Goal: Task Accomplishment & Management: Manage account settings

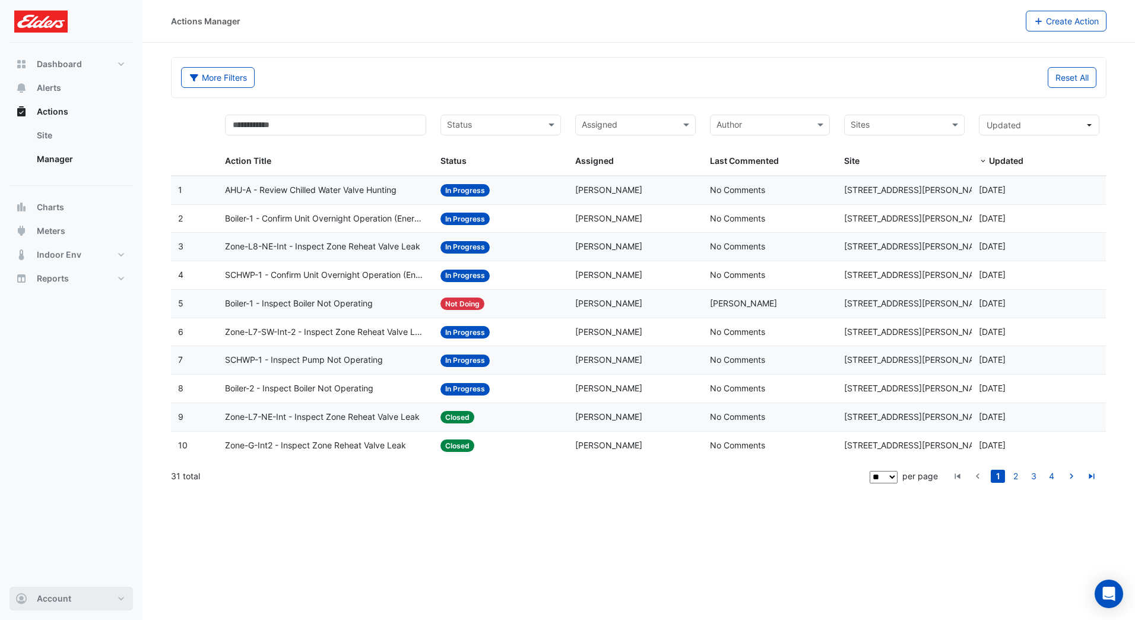
click at [97, 605] on button "Account" at bounding box center [70, 598] width 123 height 24
click at [68, 467] on link "Account Settings" at bounding box center [71, 463] width 113 height 24
click at [55, 160] on link "Manager" at bounding box center [80, 159] width 106 height 24
click at [58, 135] on link "Site" at bounding box center [80, 135] width 106 height 24
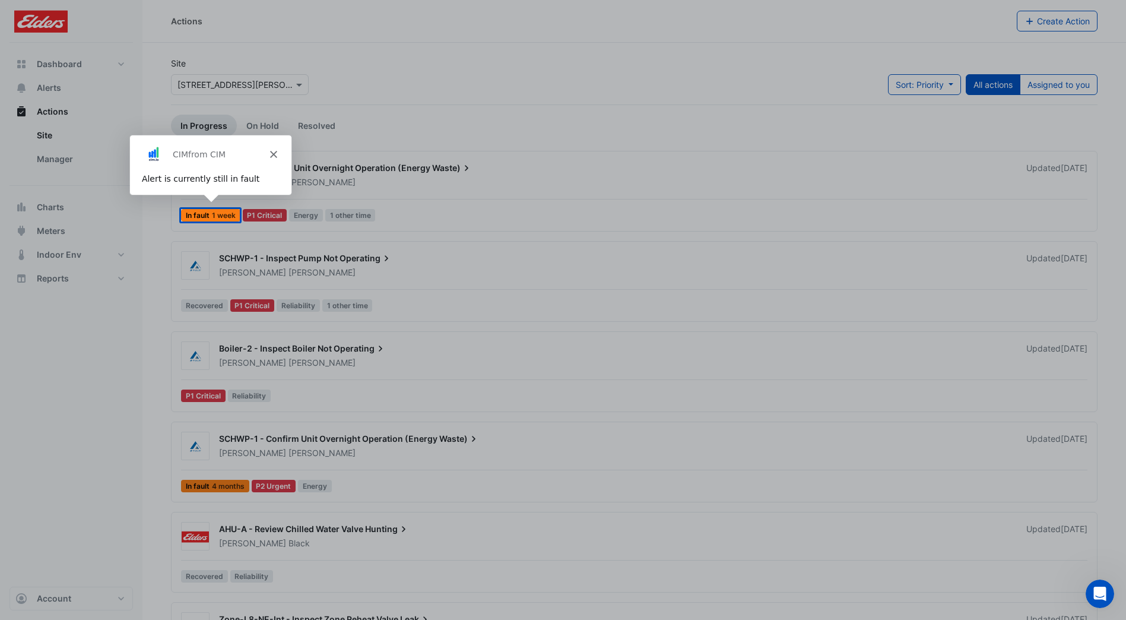
click at [66, 323] on div "Product tour overlay" at bounding box center [563, 310] width 1126 height 620
click at [270, 150] on icon "Close" at bounding box center [272, 153] width 7 height 7
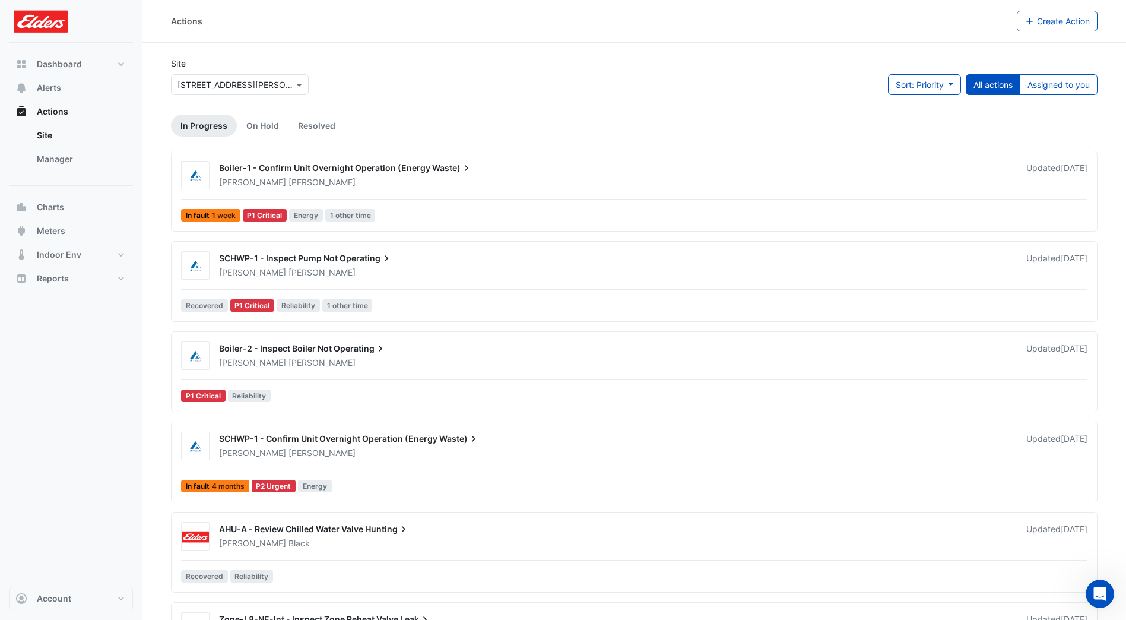
click at [71, 135] on link "Site" at bounding box center [80, 135] width 106 height 24
click at [68, 104] on button "Actions" at bounding box center [70, 112] width 123 height 24
click at [66, 62] on span "Dashboard" at bounding box center [59, 64] width 45 height 12
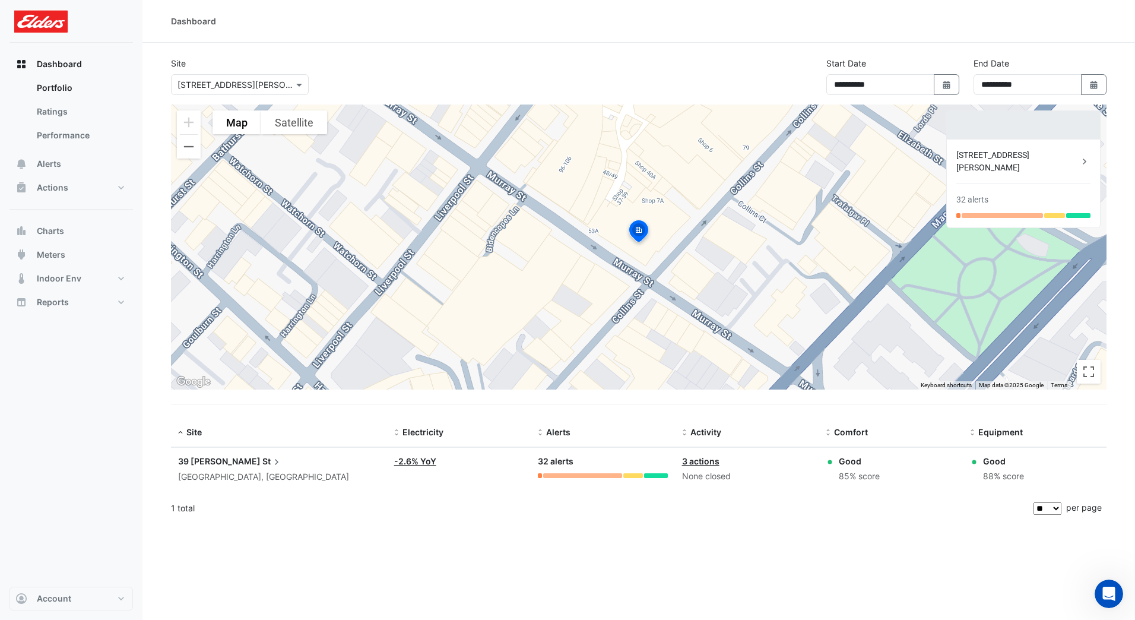
click at [213, 27] on div "Dashboard" at bounding box center [638, 21] width 992 height 43
click at [194, 15] on div "Dashboard" at bounding box center [193, 21] width 45 height 12
click at [192, 23] on div "Dashboard" at bounding box center [193, 21] width 45 height 12
click at [52, 193] on span "Actions" at bounding box center [52, 188] width 31 height 12
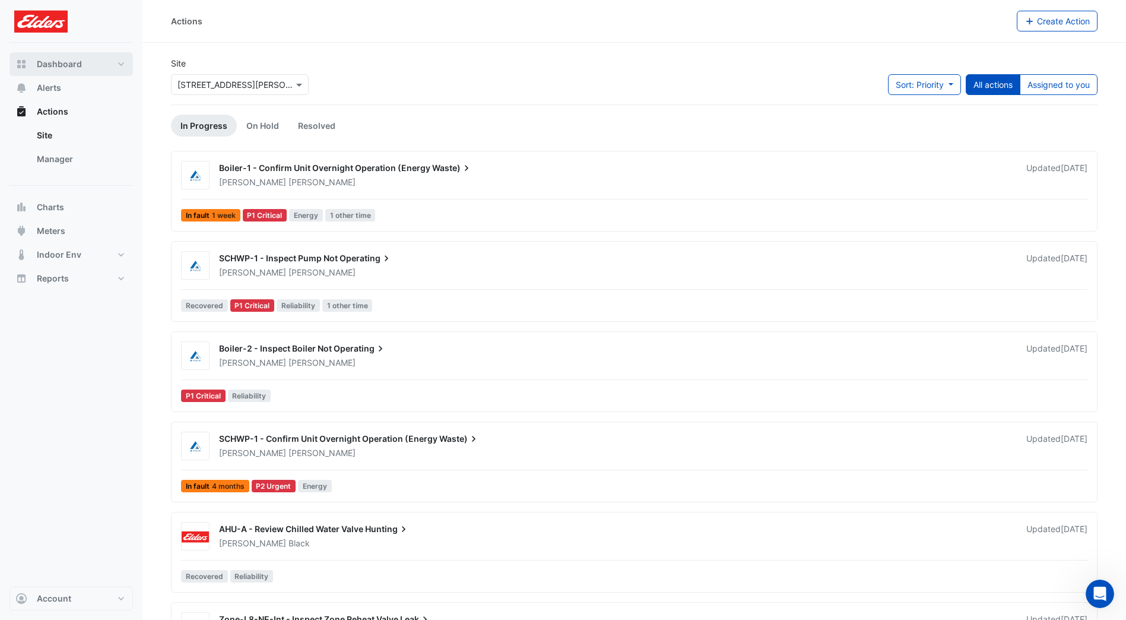
click at [58, 60] on span "Dashboard" at bounding box center [59, 64] width 45 height 12
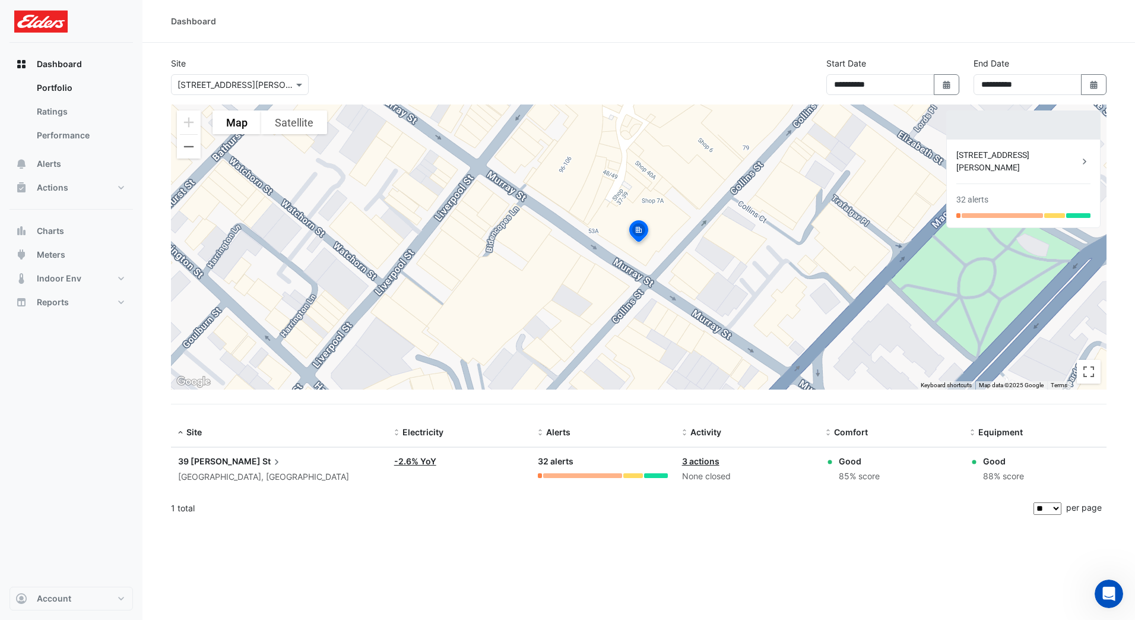
click at [61, 80] on link "Portfolio" at bounding box center [80, 88] width 106 height 24
click at [196, 470] on div "[GEOGRAPHIC_DATA], [GEOGRAPHIC_DATA]" at bounding box center [279, 477] width 202 height 14
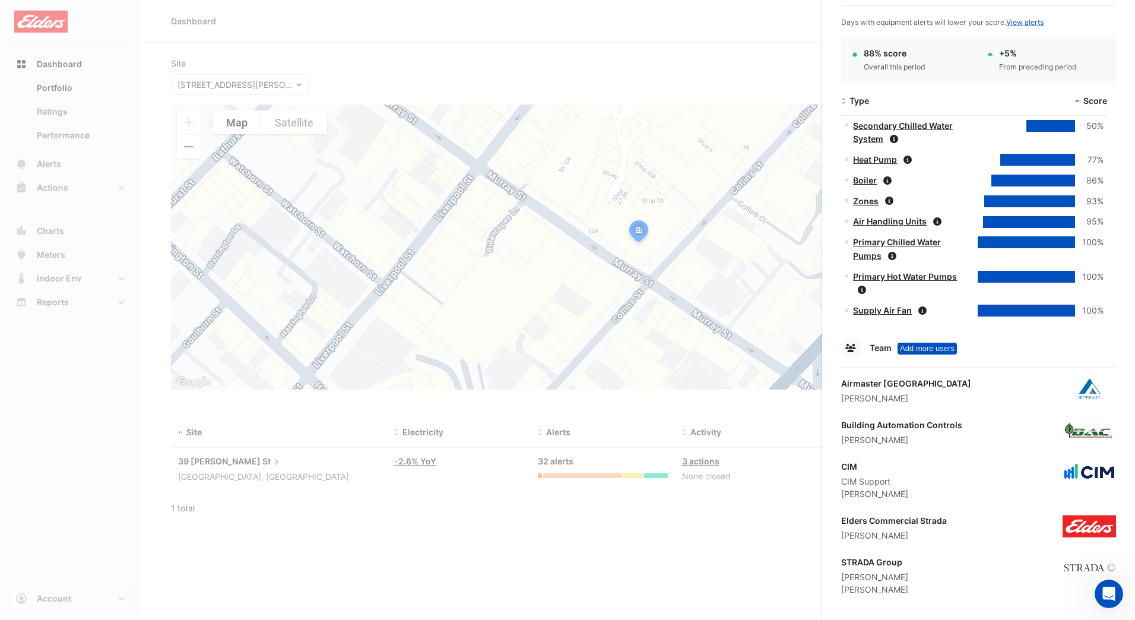
scroll to position [662, 0]
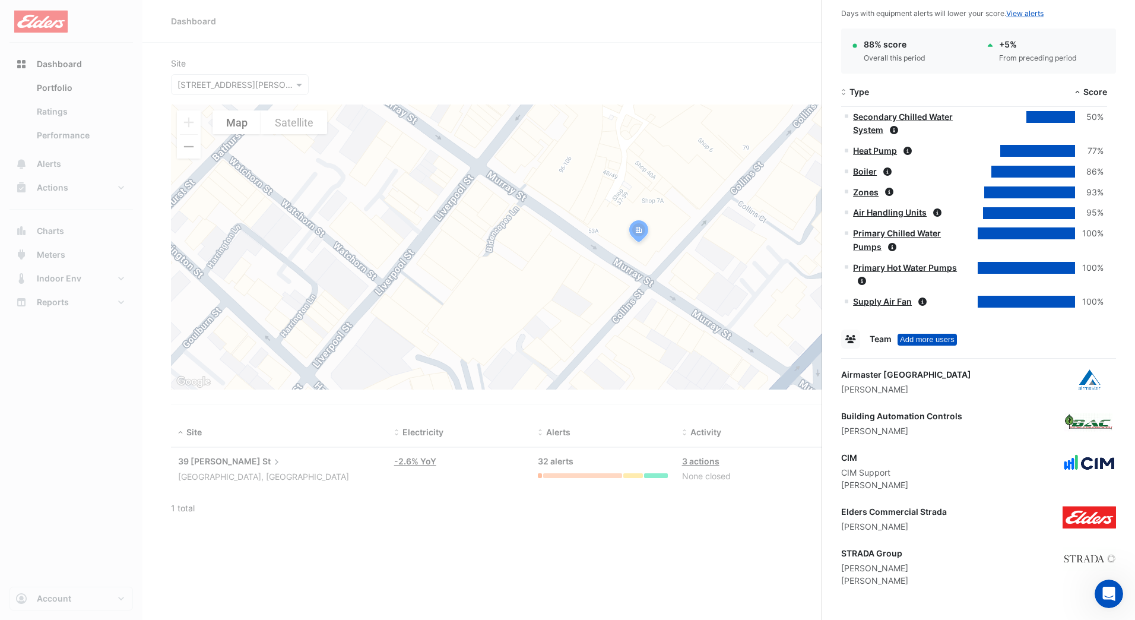
click at [878, 529] on div "[PERSON_NAME]" at bounding box center [894, 526] width 106 height 12
click at [762, 567] on ngb-offcanvas-backdrop at bounding box center [567, 310] width 1135 height 620
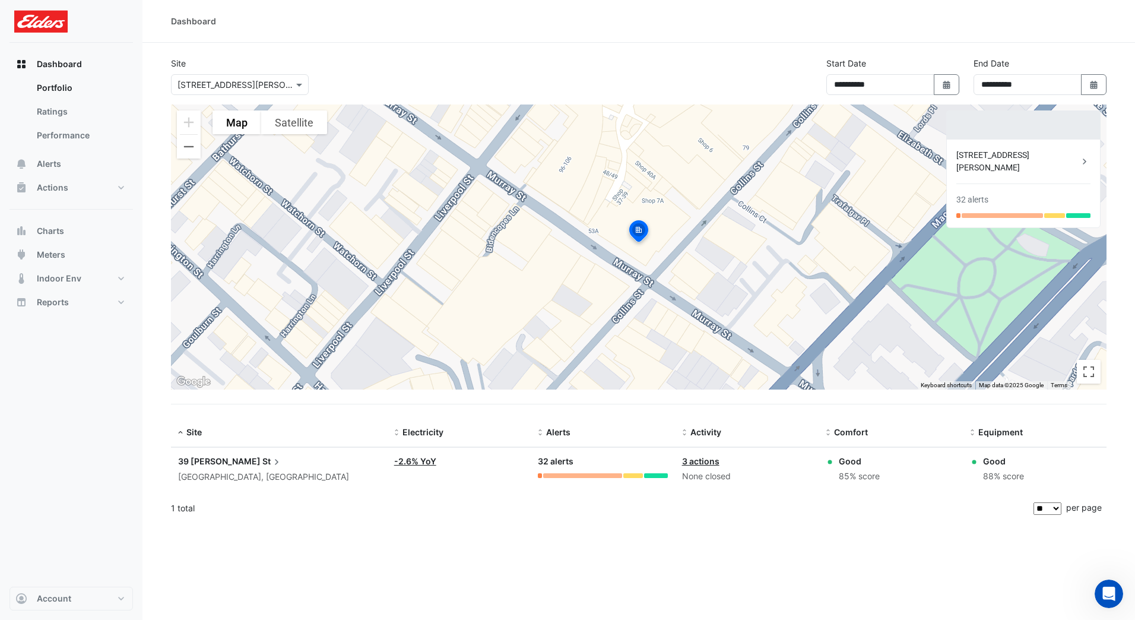
click at [60, 73] on button "Dashboard" at bounding box center [70, 64] width 123 height 24
click at [54, 34] on div at bounding box center [70, 21] width 123 height 43
click at [54, 27] on img at bounding box center [40, 21] width 53 height 24
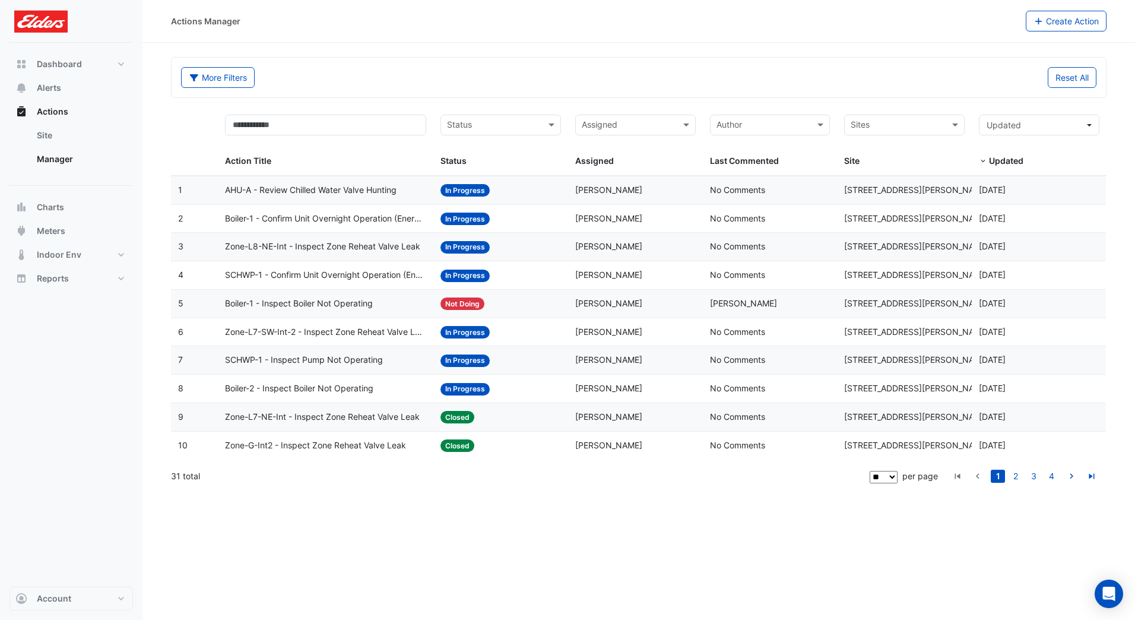
click at [383, 197] on datatable-body-cell "Action Title: AHU-A - Review Chilled Water Valve Hunting" at bounding box center [325, 190] width 215 height 28
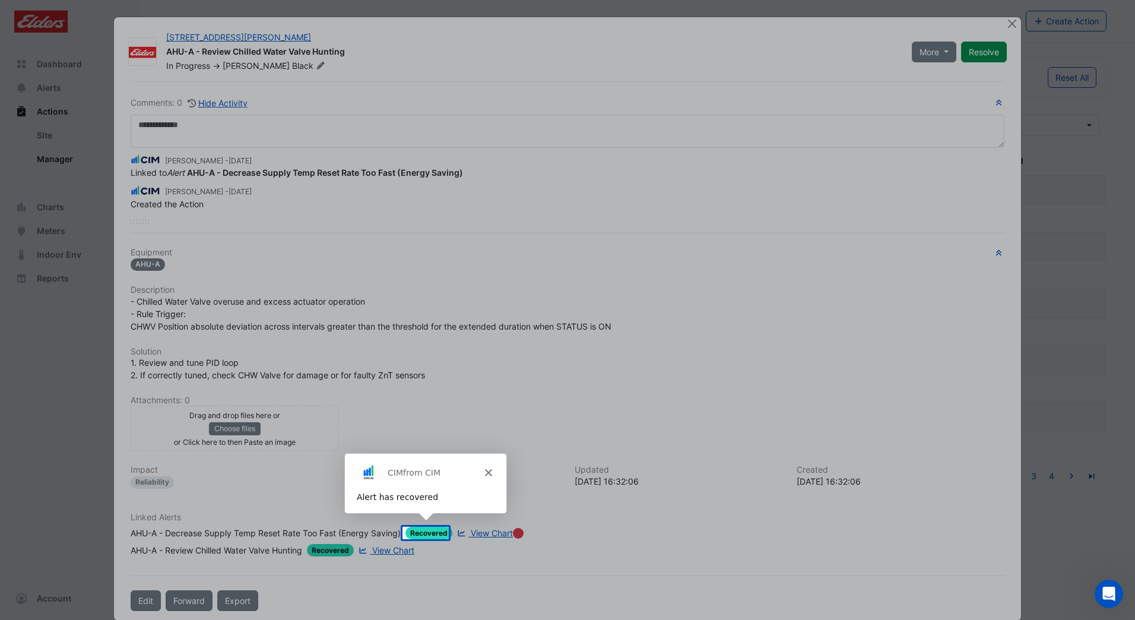
click at [525, 370] on div "Product tour overlay" at bounding box center [567, 310] width 1135 height 620
